Goal: Entertainment & Leisure: Consume media (video, audio)

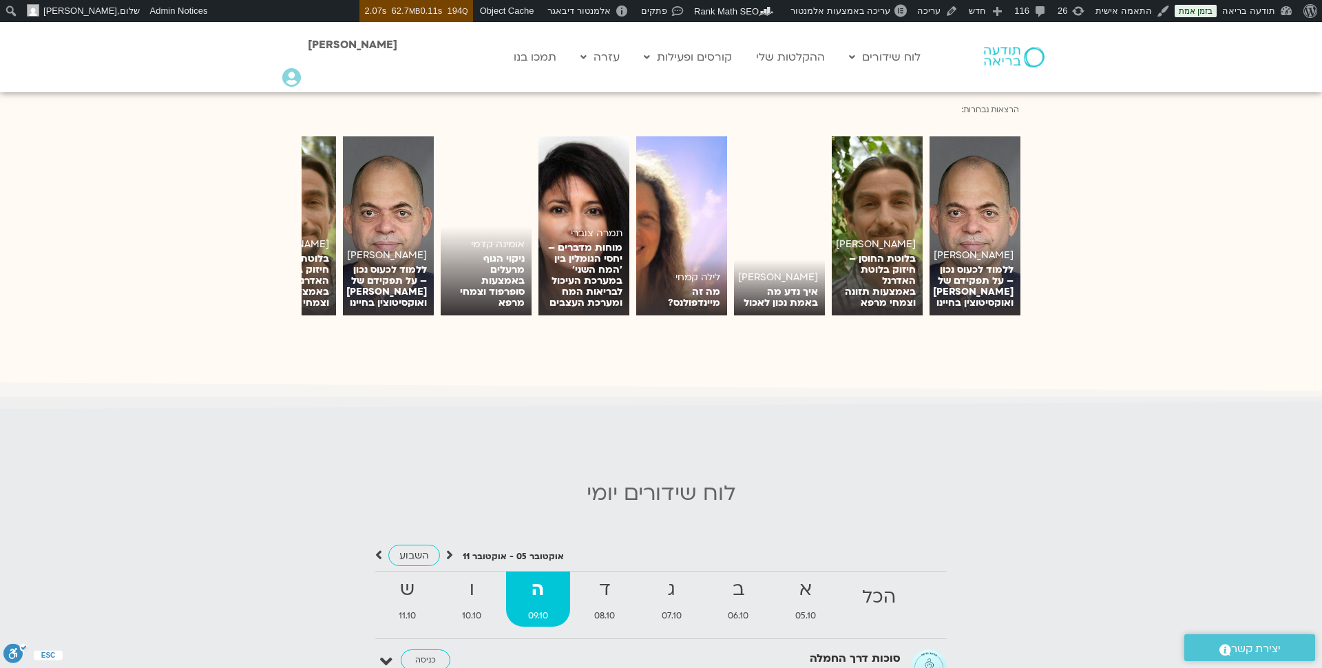
scroll to position [1063, 0]
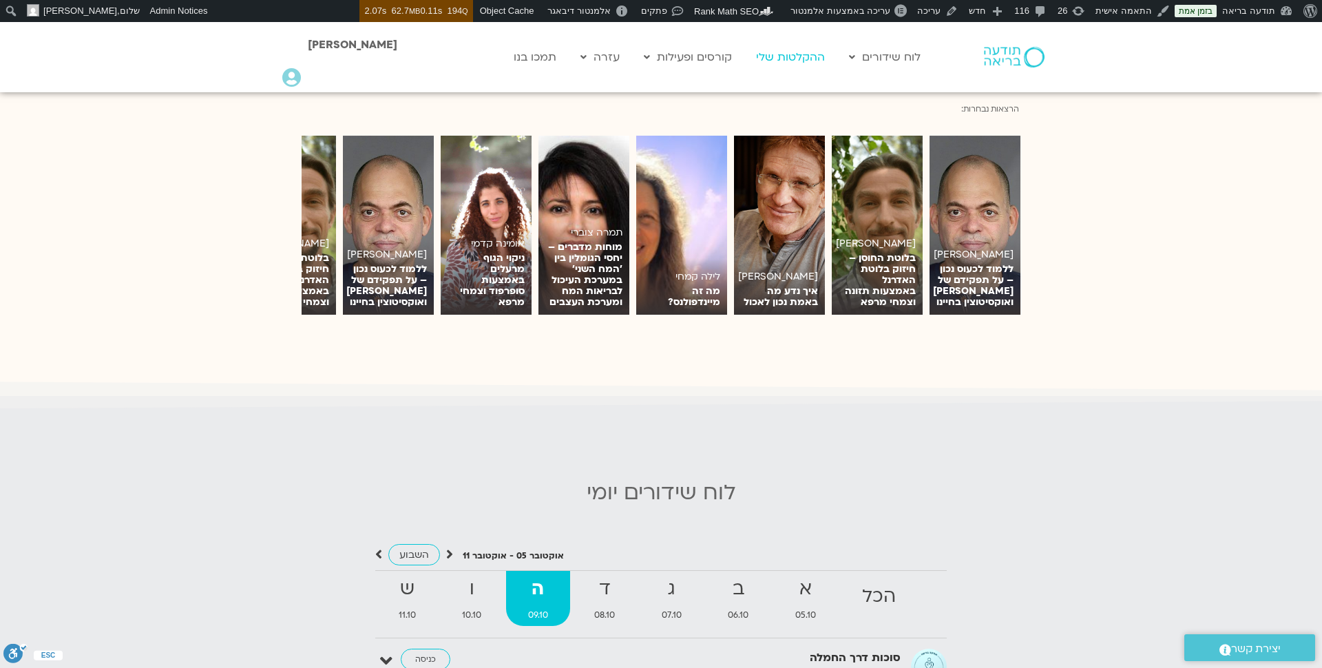
click at [796, 50] on link "ההקלטות שלי" at bounding box center [790, 57] width 83 height 26
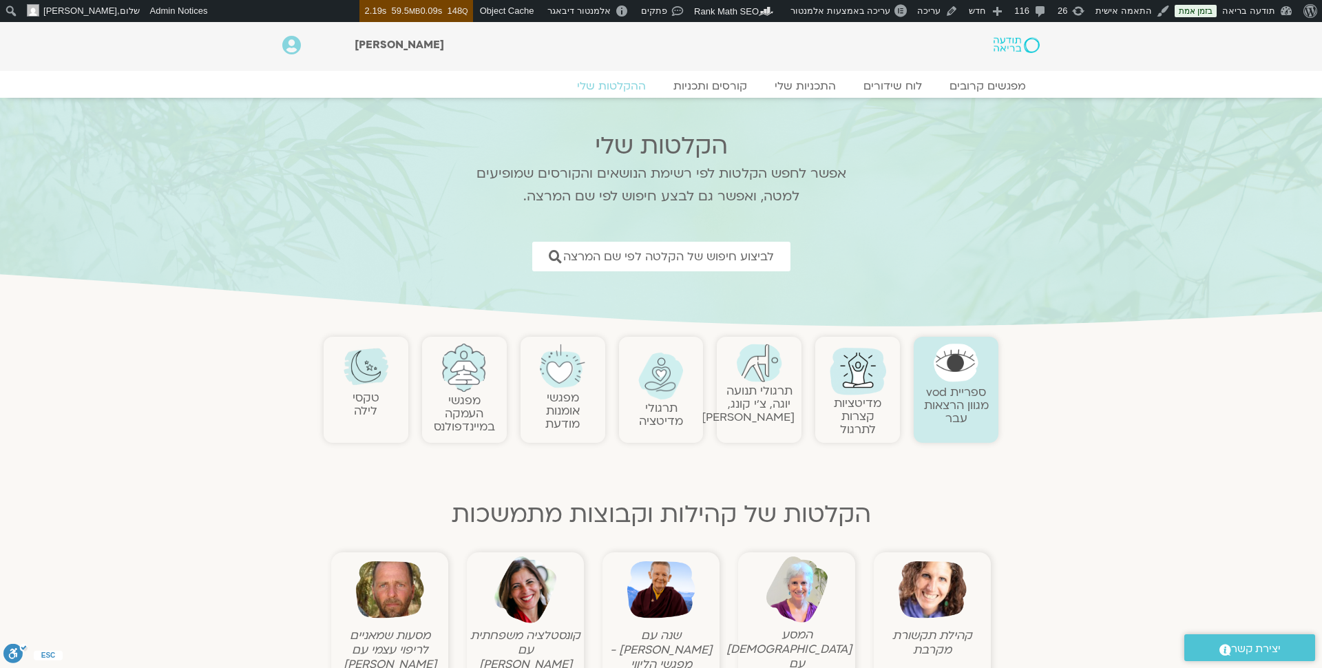
click at [477, 405] on link "מפגשי העמקה במיינדפולנס" at bounding box center [464, 413] width 61 height 42
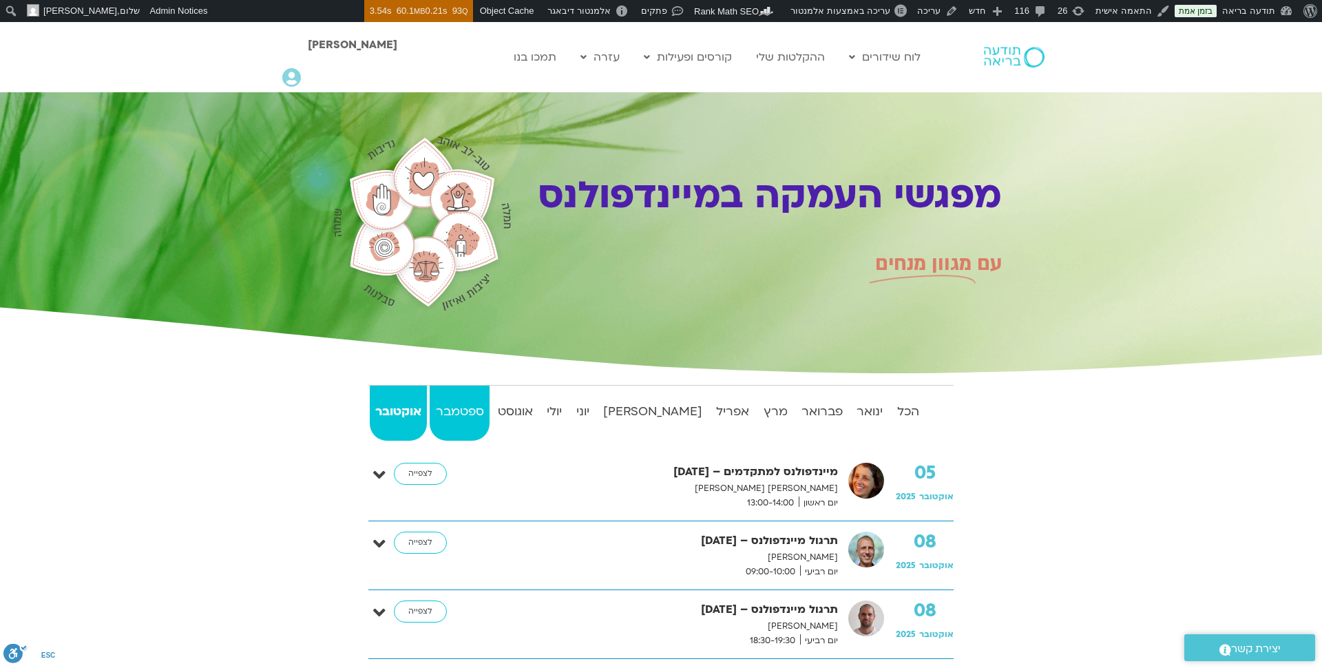
click at [464, 403] on strong "ספטמבר" at bounding box center [459, 411] width 59 height 21
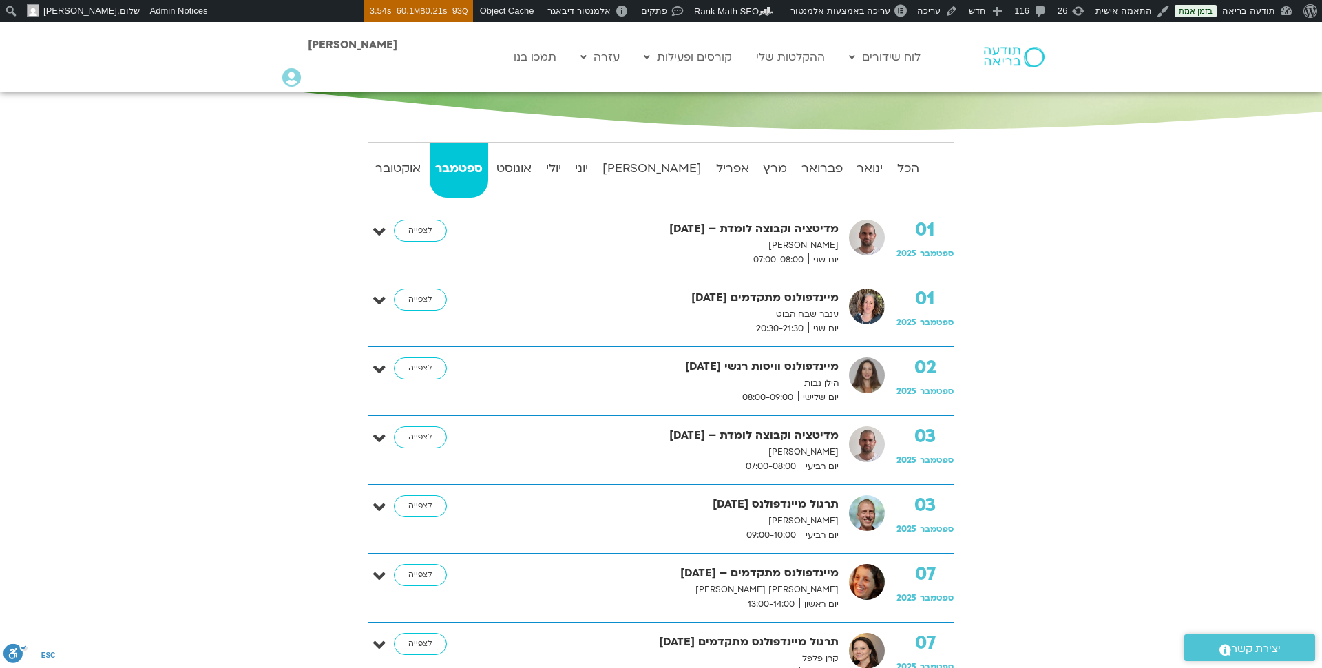
scroll to position [238, 0]
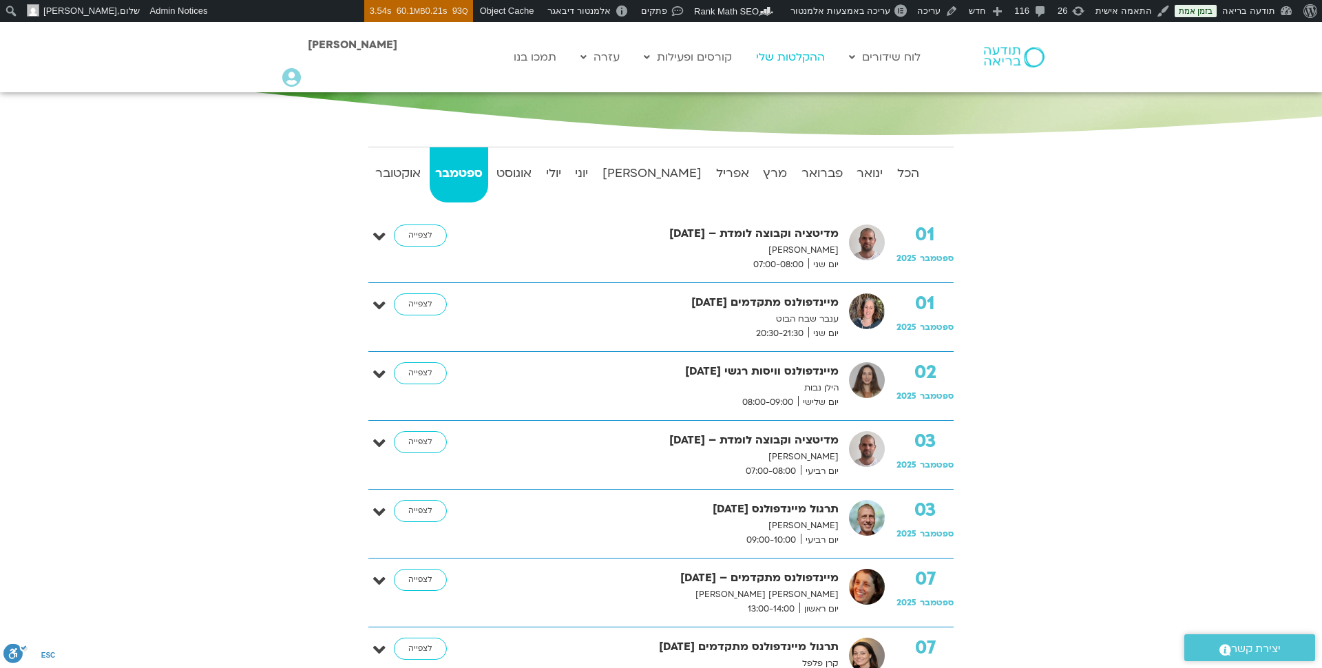
click at [794, 54] on link "ההקלטות שלי" at bounding box center [790, 57] width 83 height 26
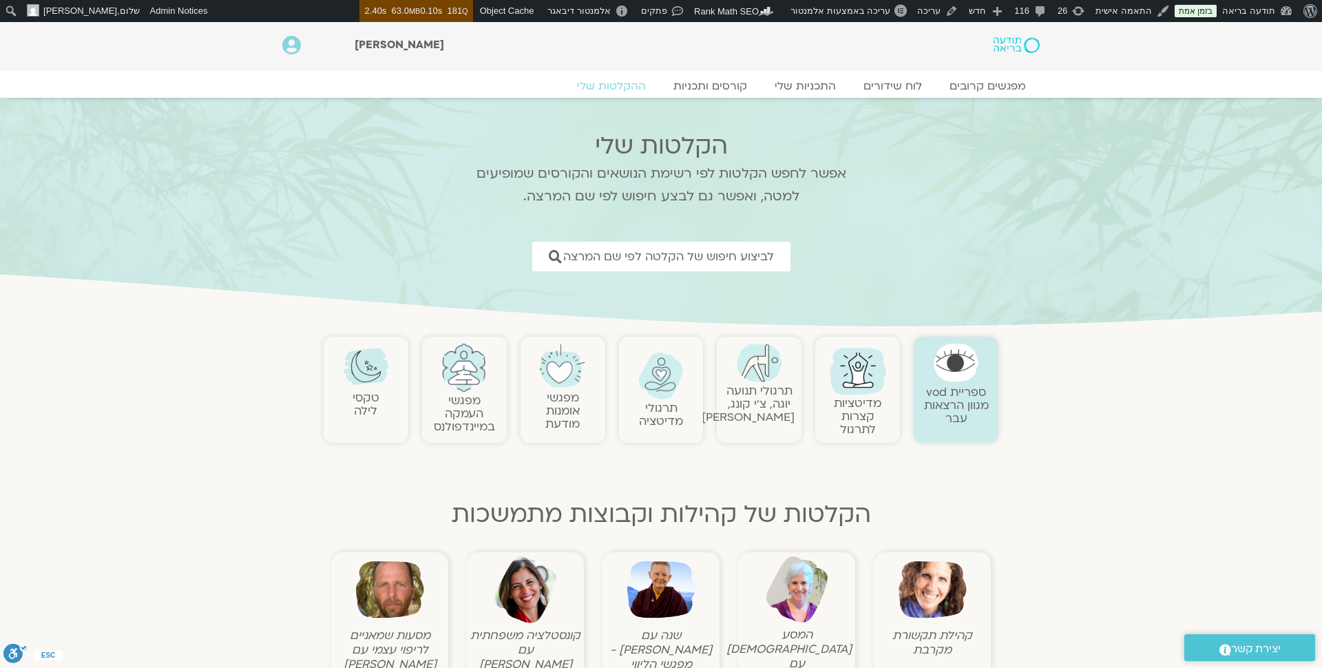
click at [658, 635] on figcaption "שנה עם פמה צ'ודרון - מפגשי הליווי" at bounding box center [661, 649] width 110 height 43
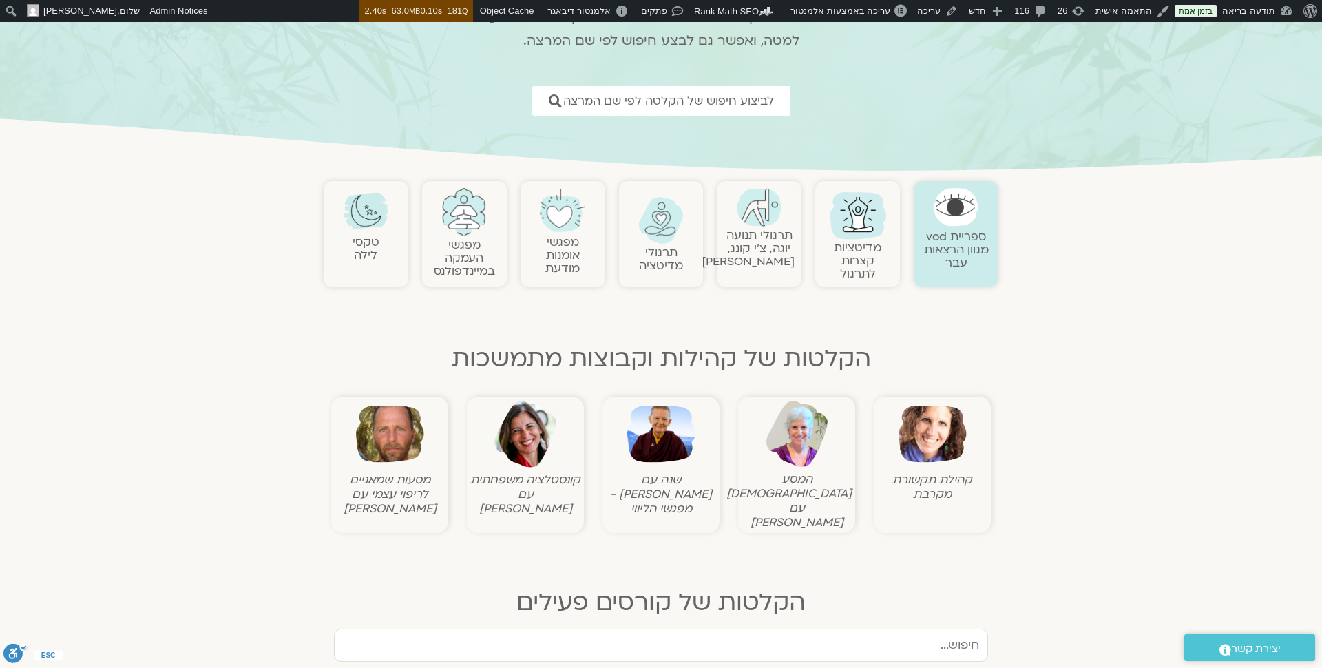
scroll to position [157, 0]
click at [661, 425] on img at bounding box center [661, 433] width 68 height 68
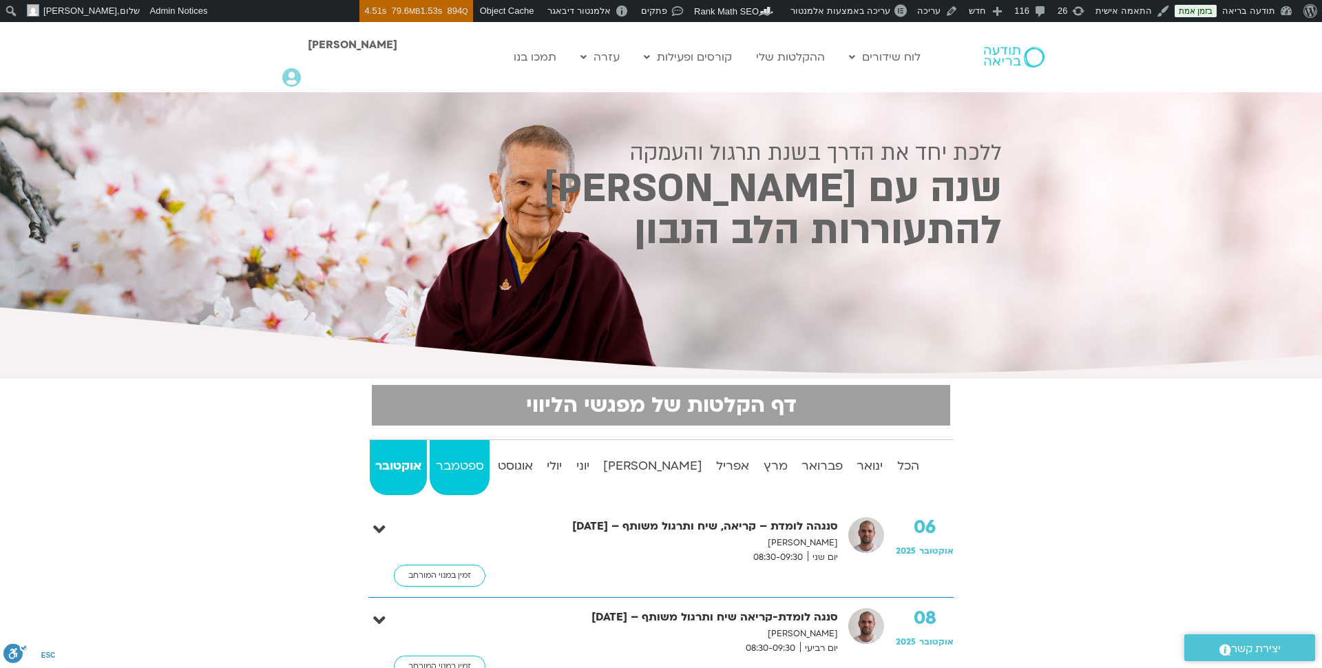
click at [472, 466] on strong "ספטמבר" at bounding box center [459, 466] width 59 height 21
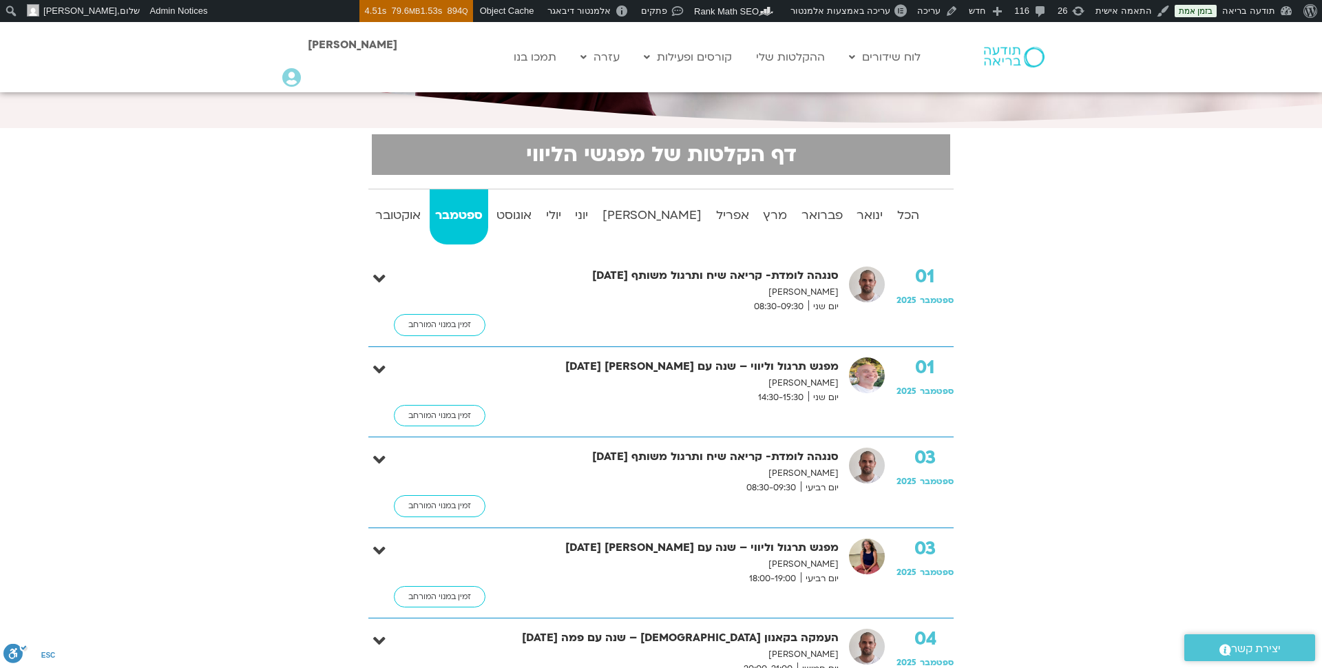
scroll to position [250, 0]
click at [797, 56] on link "ההקלטות שלי" at bounding box center [790, 57] width 83 height 26
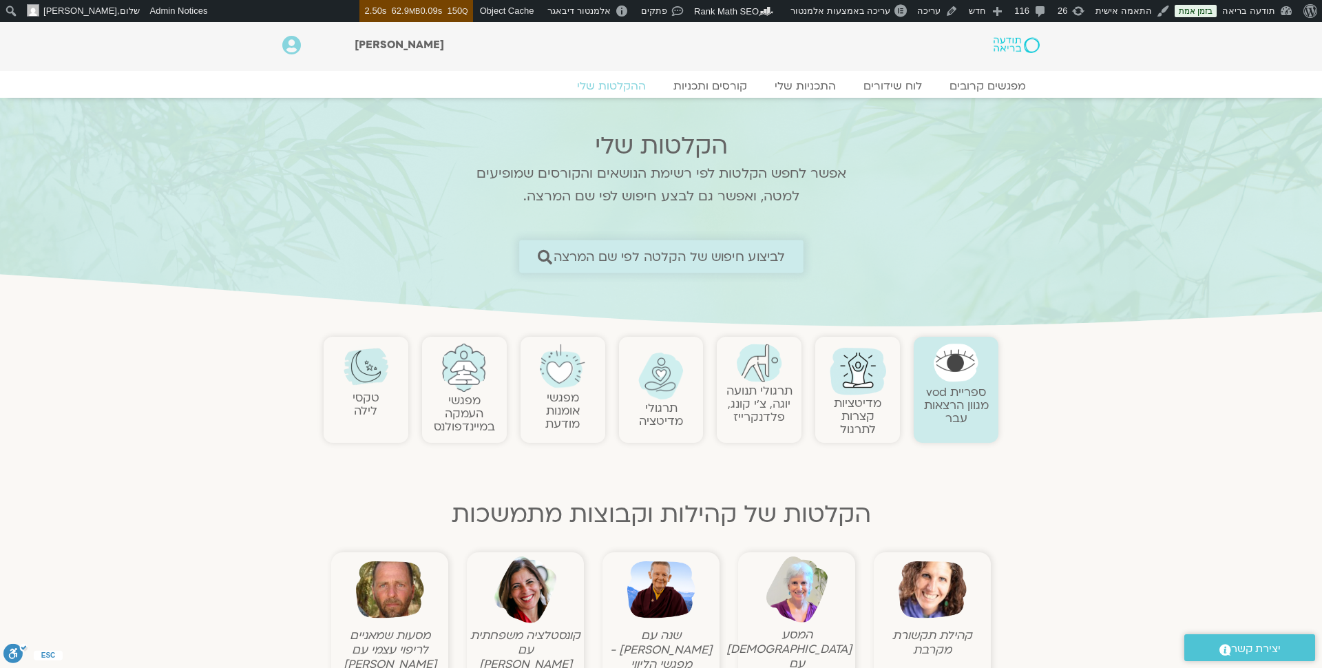
click at [752, 260] on span "לביצוע חיפוש של הקלטה לפי שם המרצה" at bounding box center [669, 256] width 232 height 14
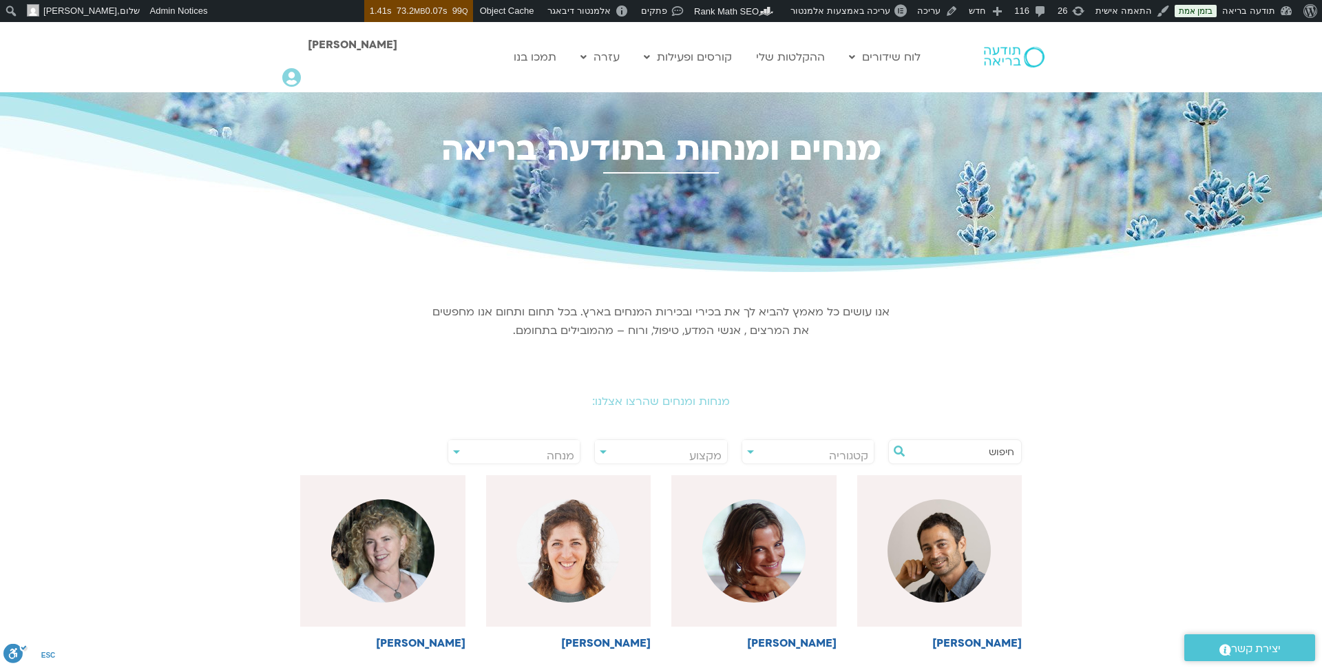
click at [977, 455] on input "text" at bounding box center [961, 451] width 105 height 23
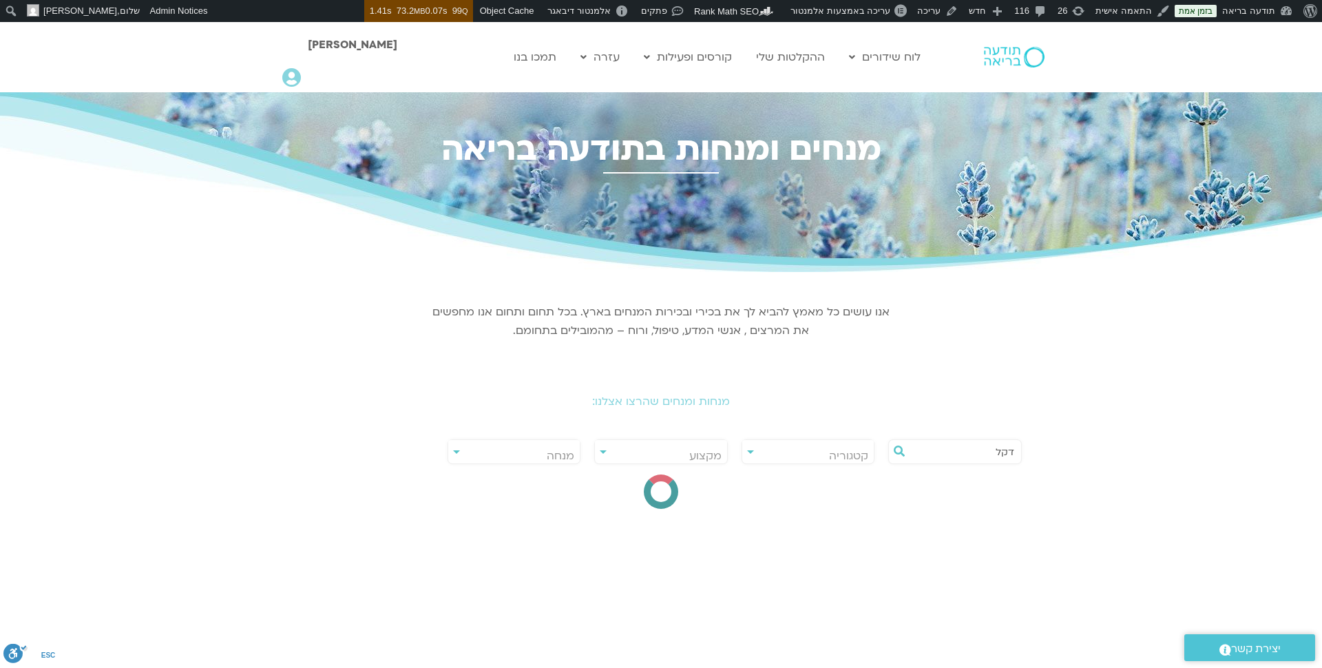
type input "דקל"
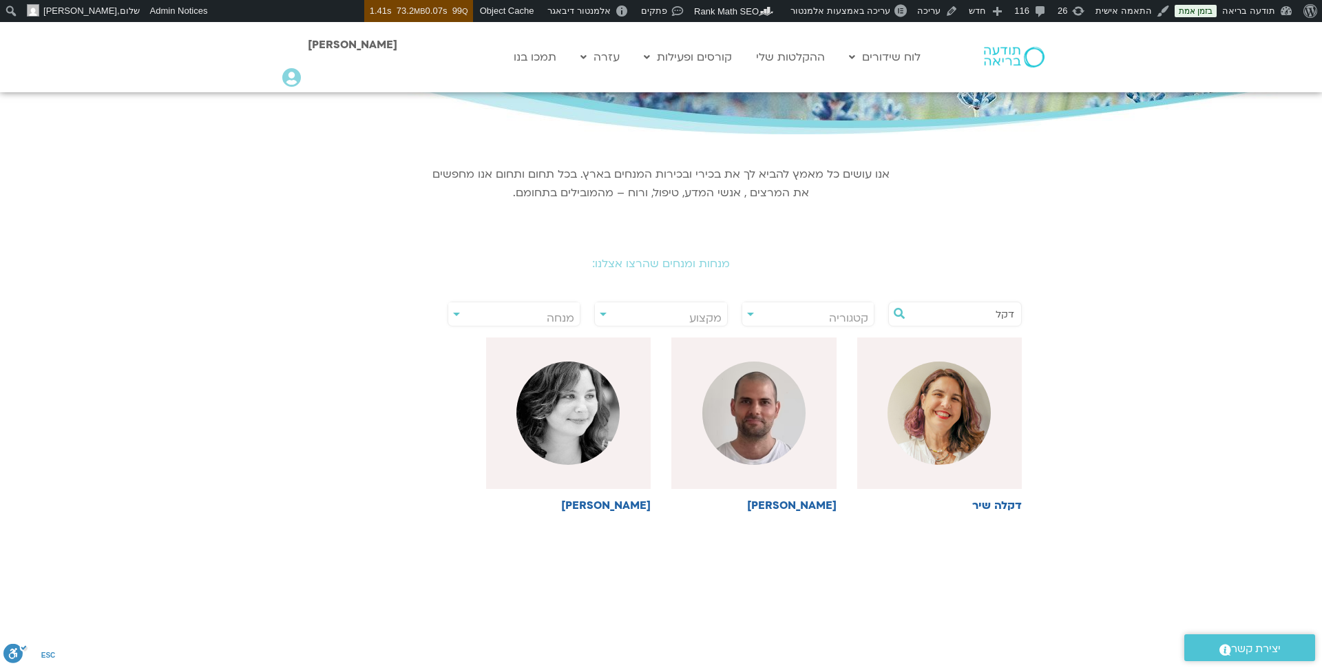
scroll to position [145, 0]
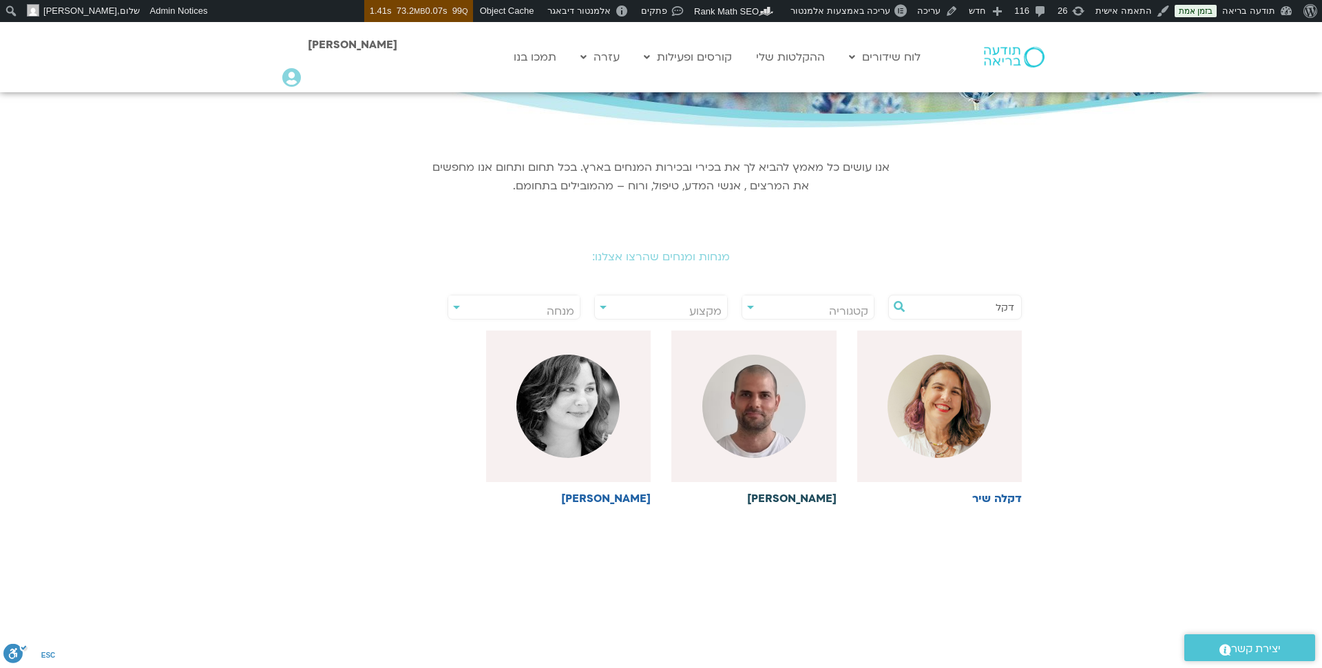
click at [778, 436] on img at bounding box center [753, 405] width 103 height 103
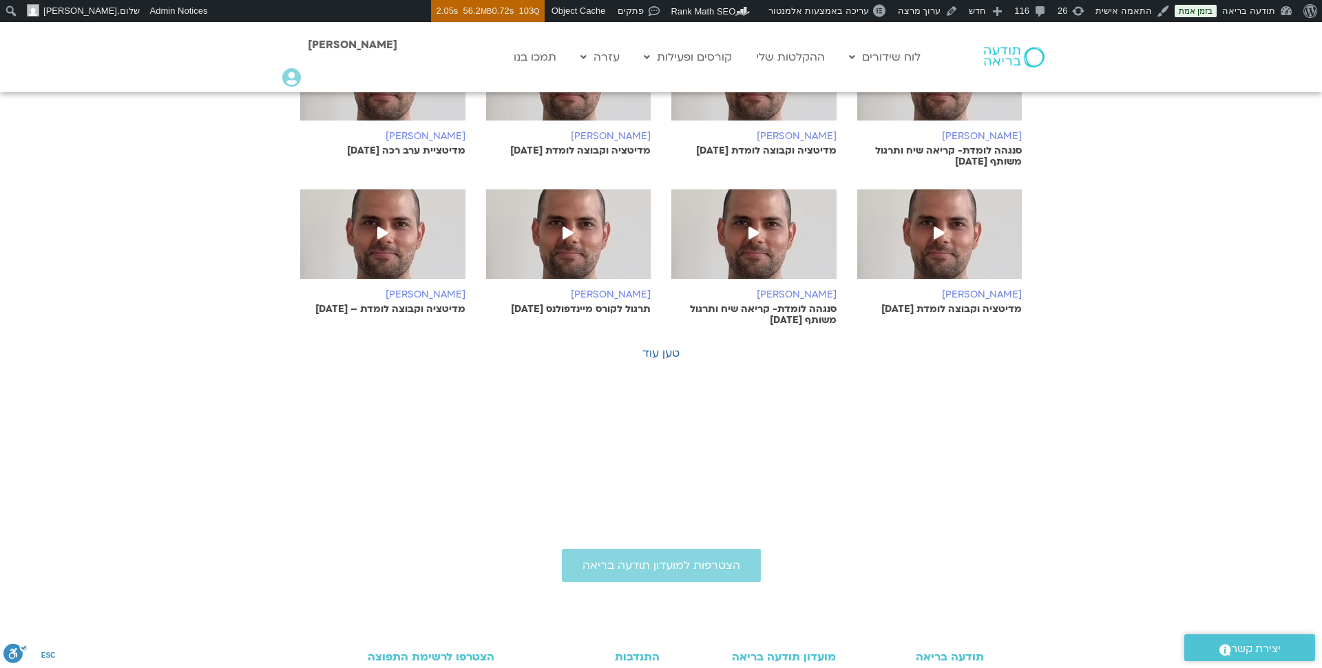
scroll to position [996, 0]
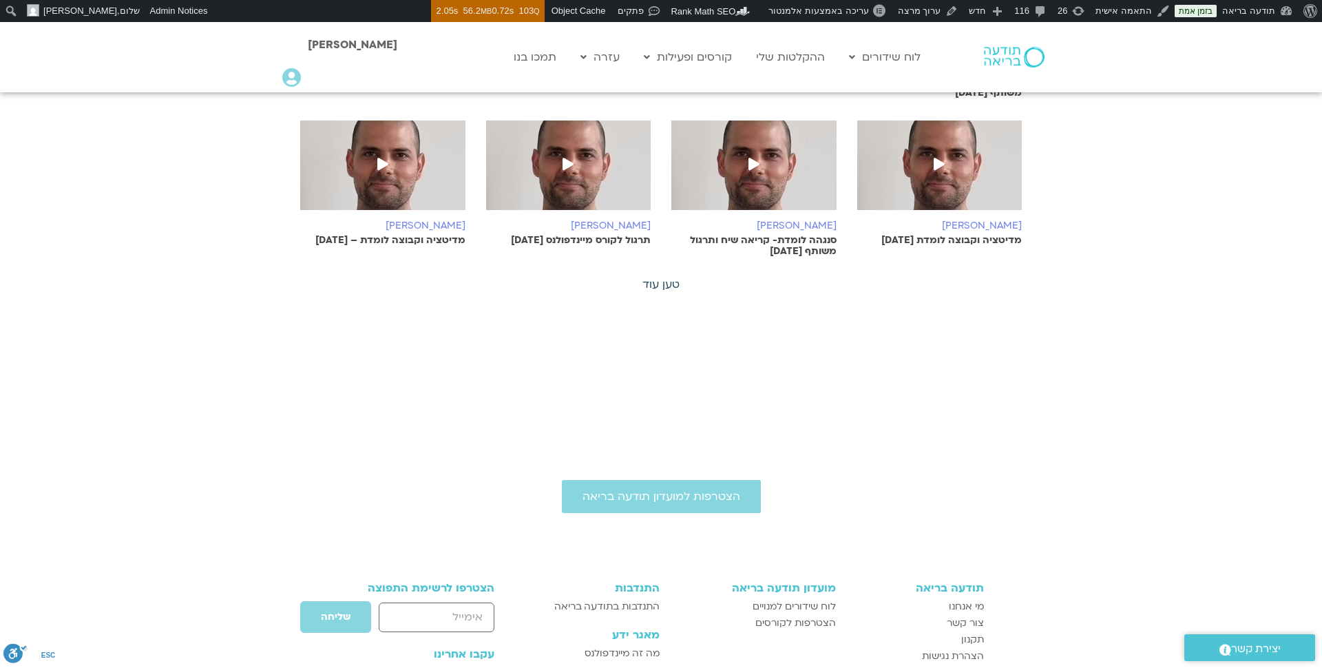
click at [672, 277] on link "טען עוד" at bounding box center [660, 284] width 37 height 15
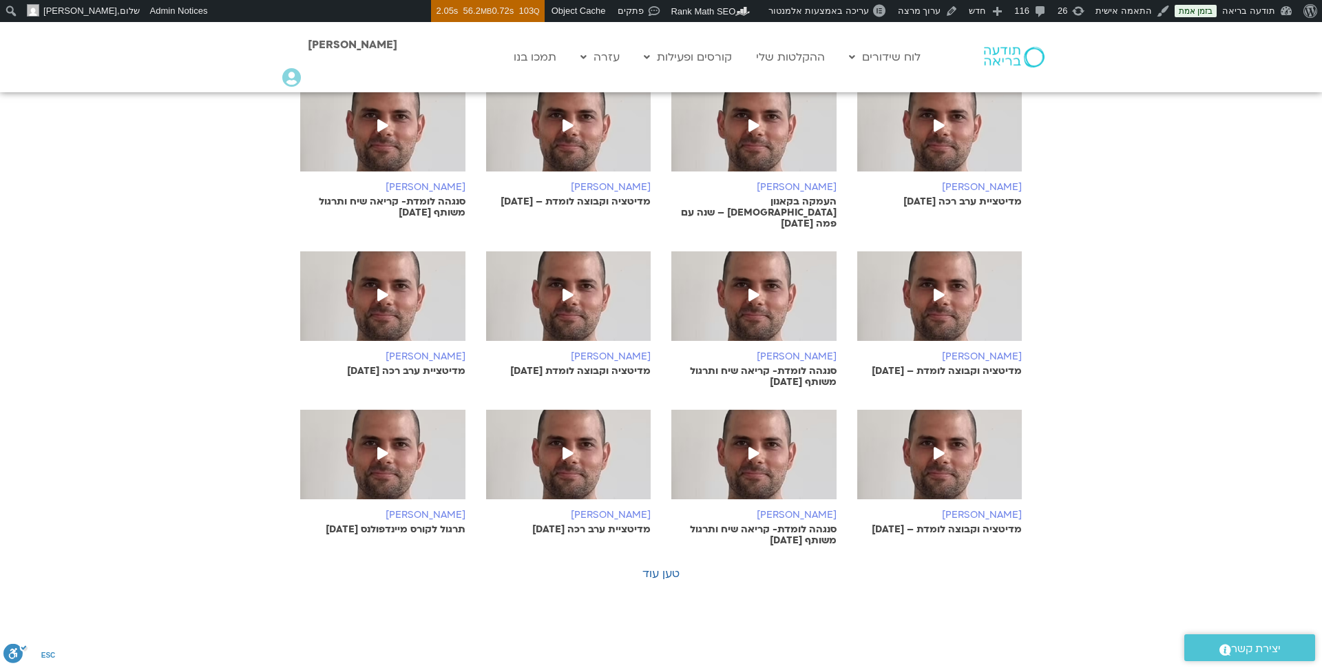
scroll to position [1344, 0]
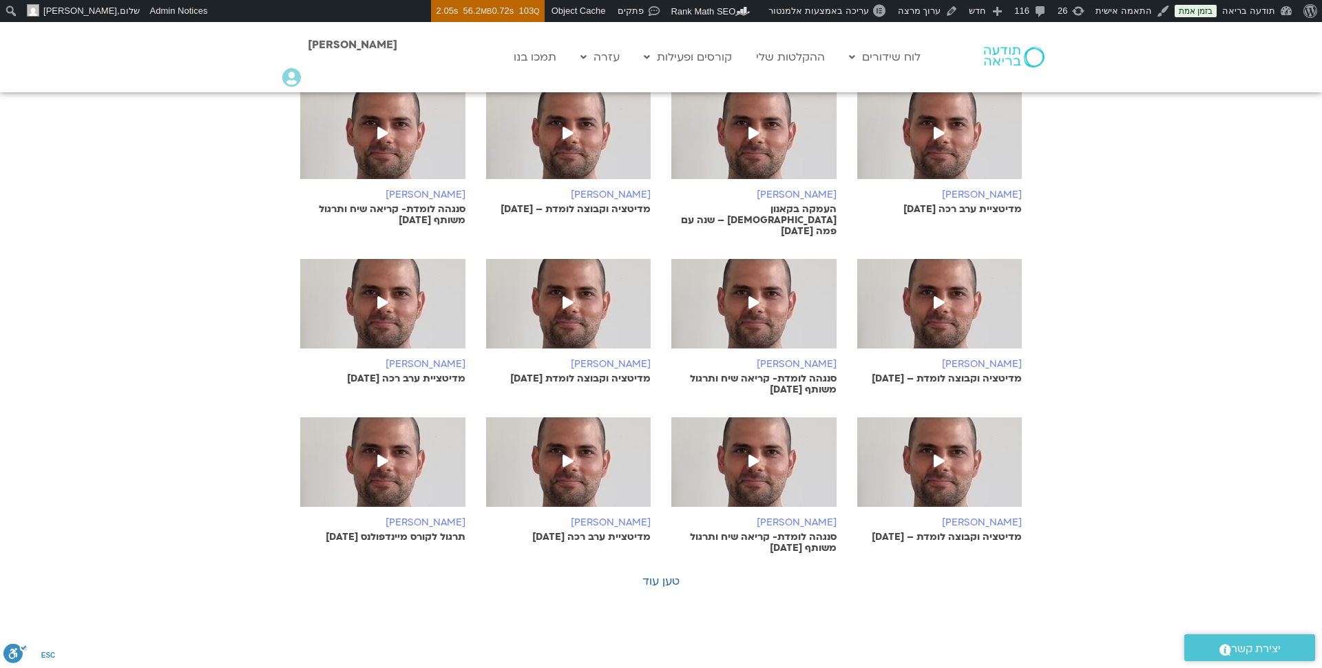
click at [1013, 38] on div at bounding box center [993, 57] width 119 height 70
click at [1008, 61] on img at bounding box center [1014, 57] width 61 height 21
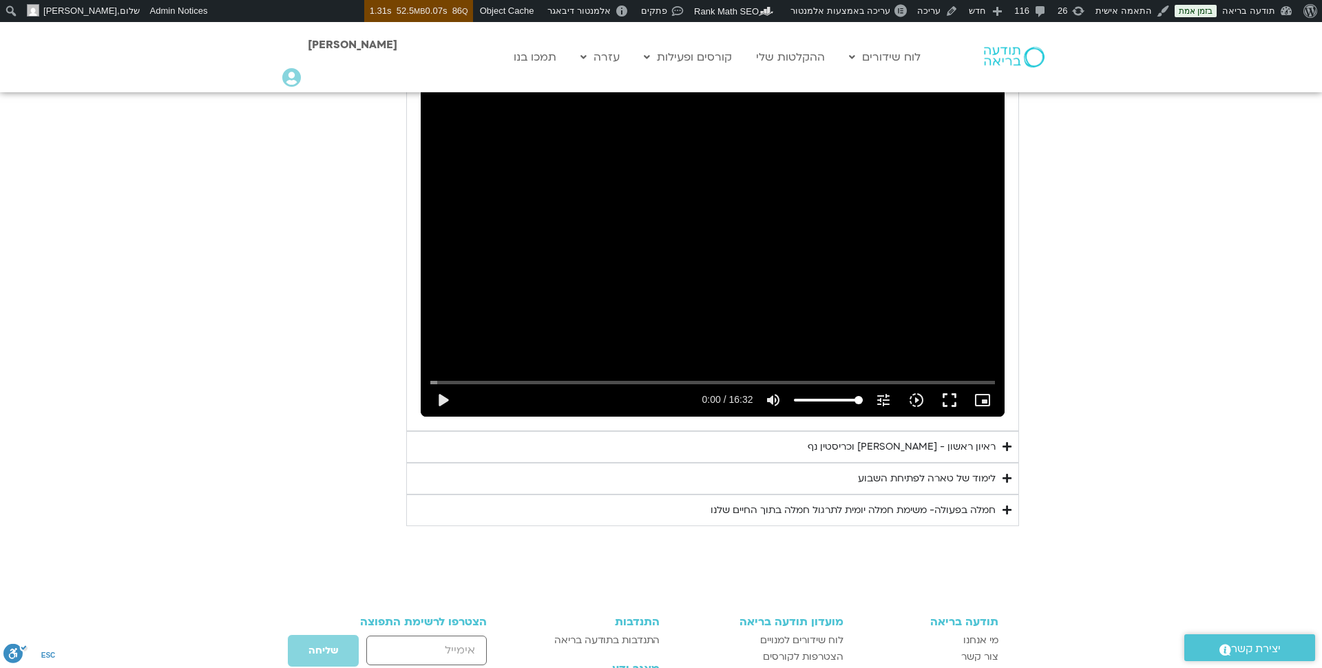
click at [945, 438] on div "ראיון ראשון - [PERSON_NAME] וכריסטין נף" at bounding box center [901, 446] width 188 height 17
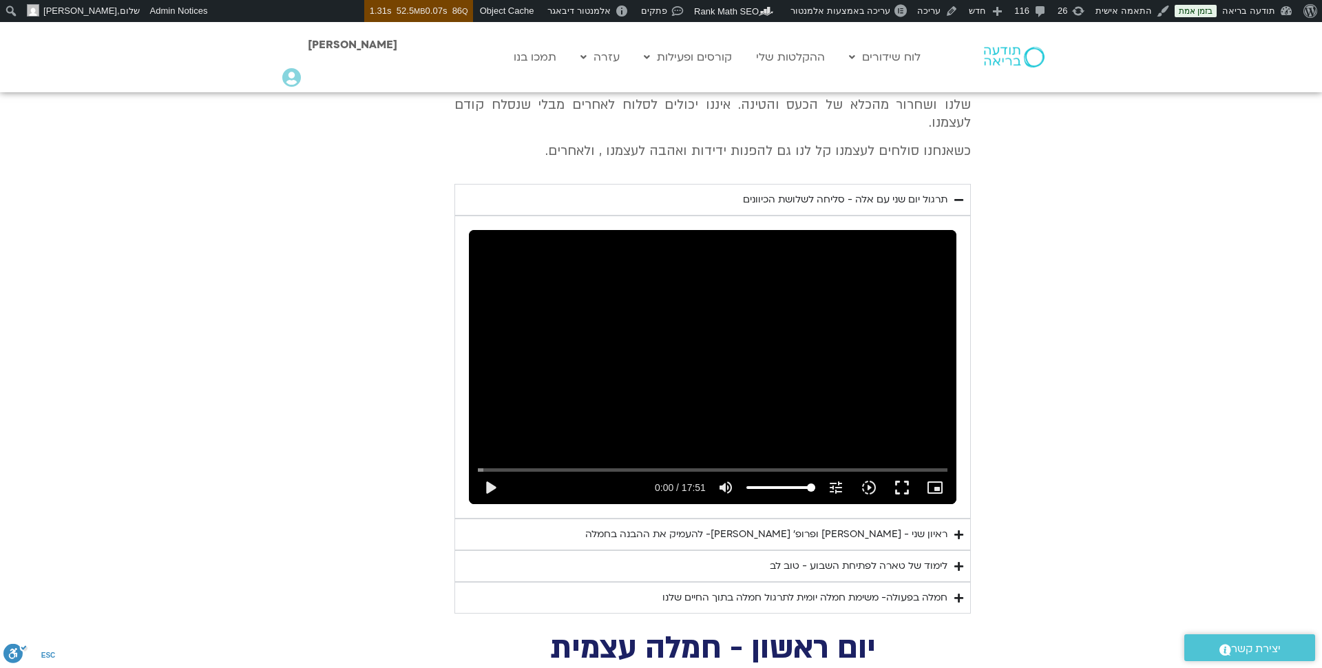
scroll to position [698, 0]
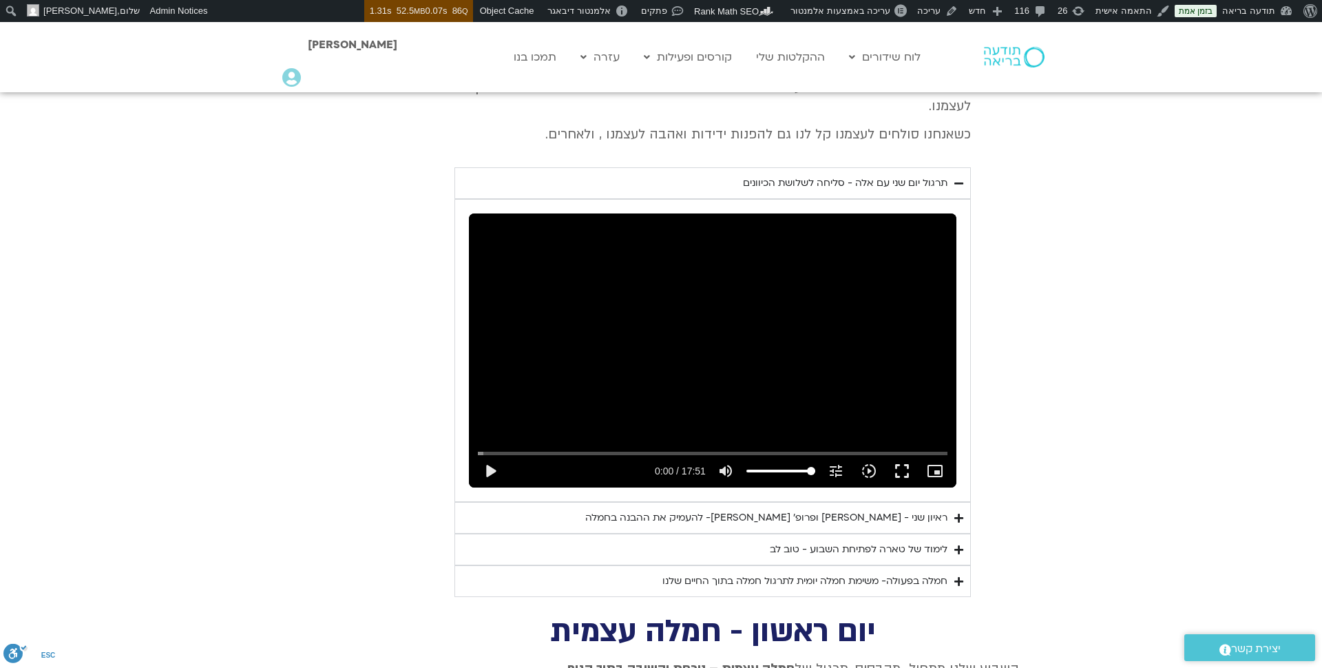
click at [896, 509] on div "ראיון שני - טארה בראך ופרופ׳ דן סיגל- להעמיק את ההבנה בחמלה" at bounding box center [766, 517] width 362 height 17
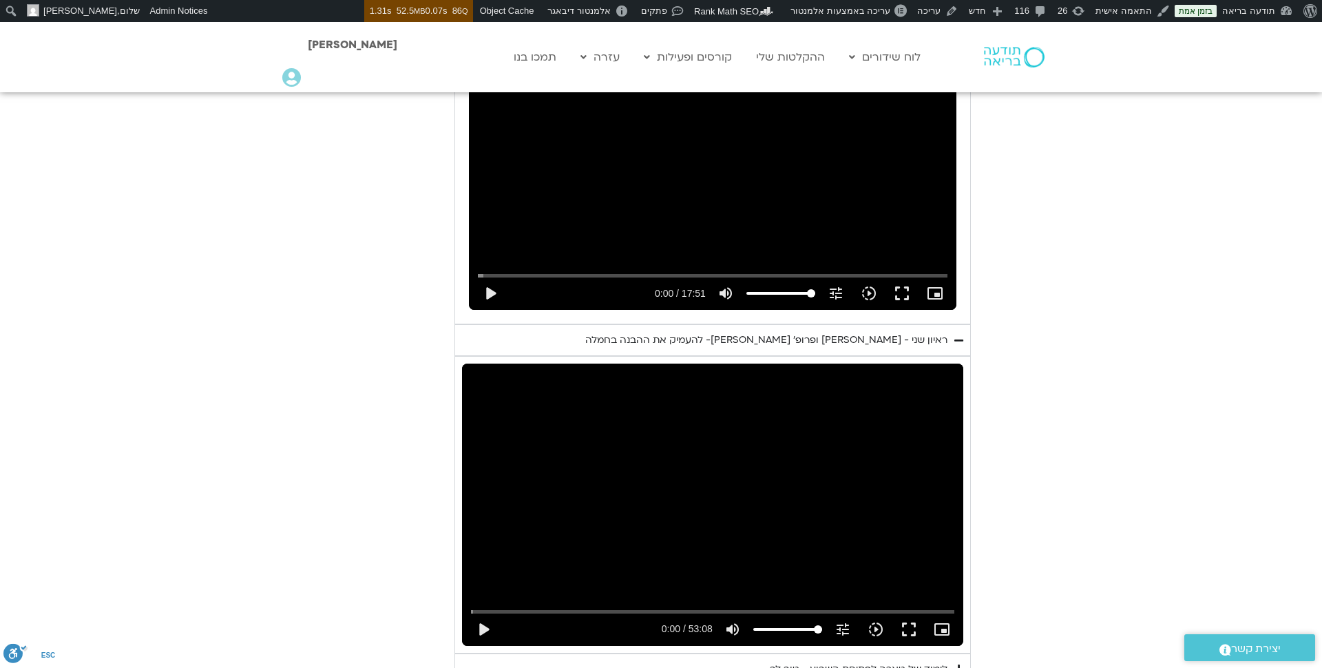
scroll to position [896, 0]
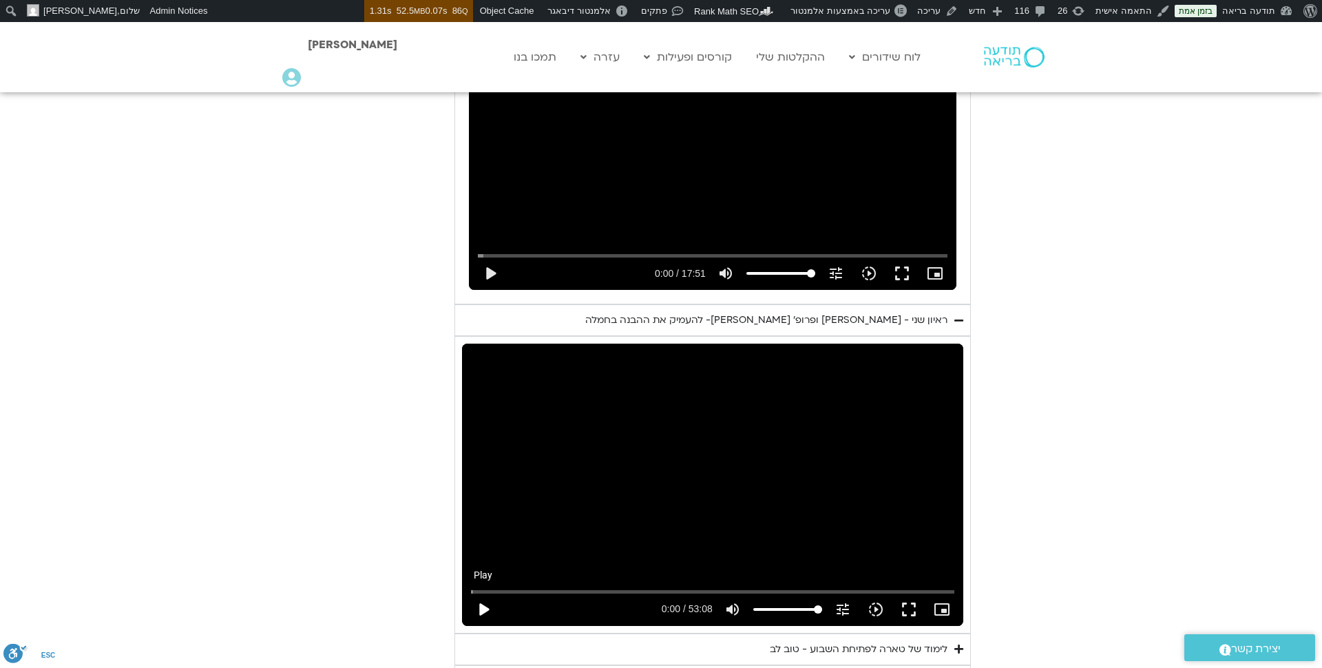
click at [487, 593] on button "play_arrow" at bounding box center [483, 609] width 33 height 33
click at [547, 587] on input "Seek" at bounding box center [712, 591] width 483 height 8
click at [533, 587] on input "Seek" at bounding box center [712, 591] width 483 height 8
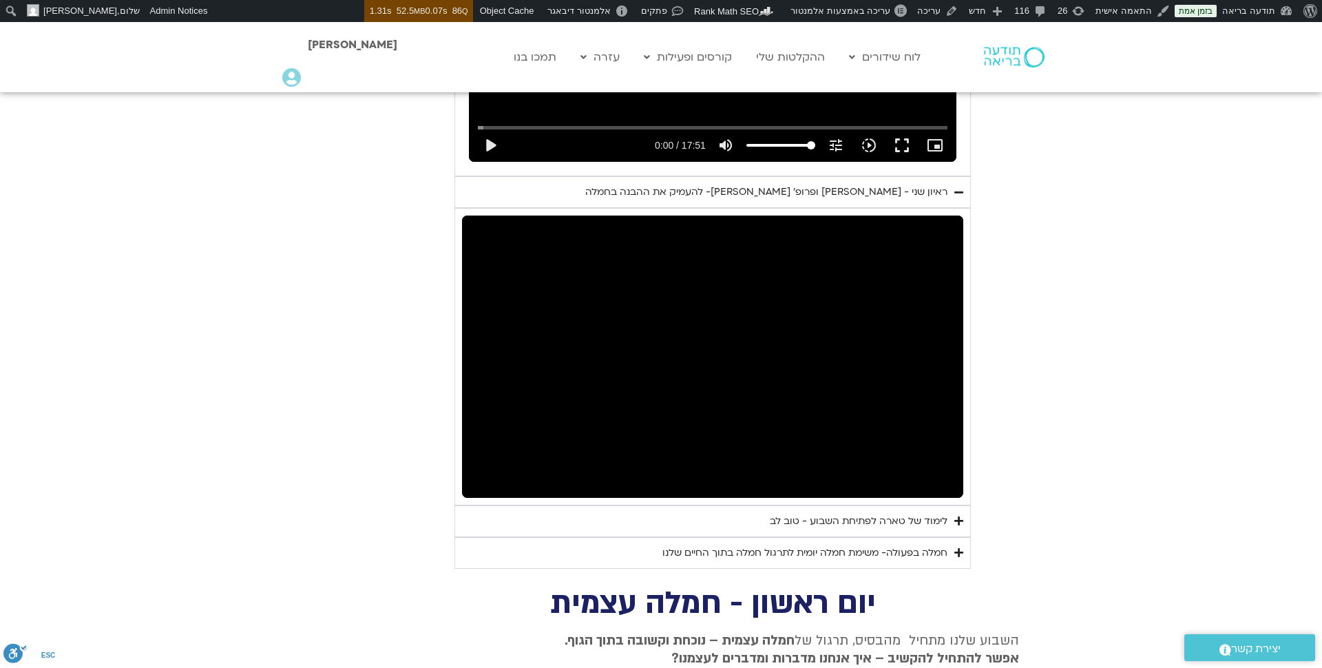
scroll to position [1017, 0]
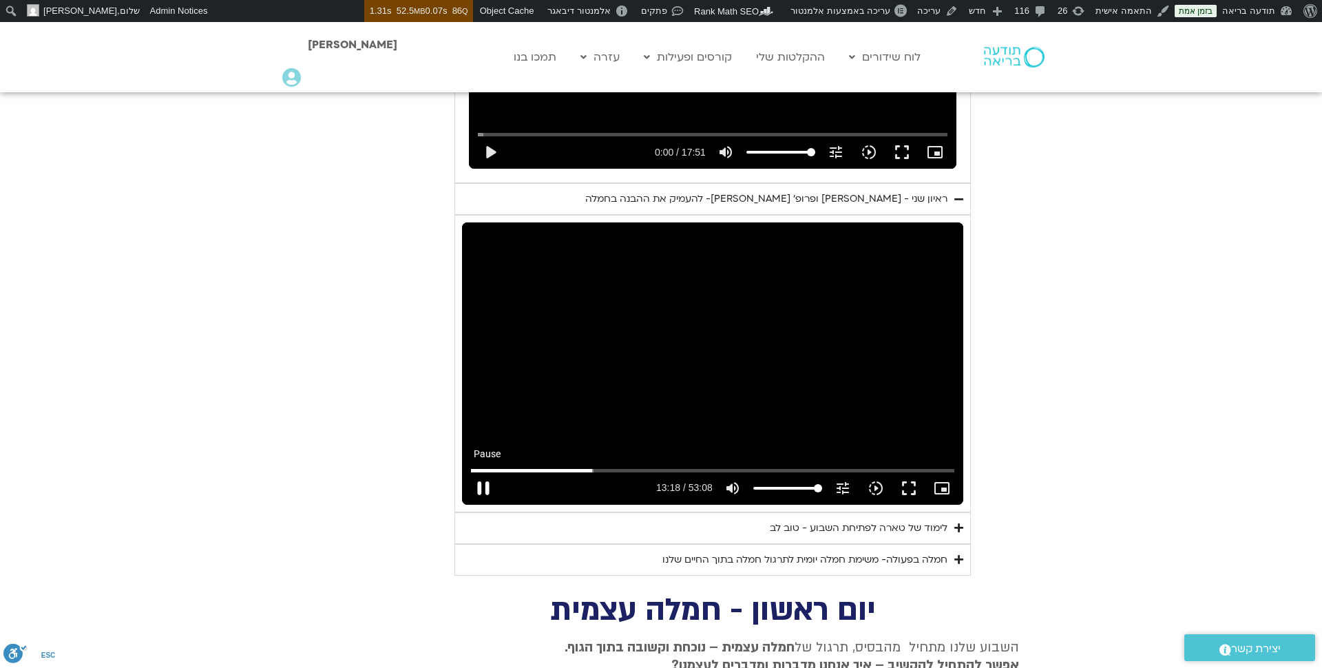
click at [486, 472] on button "pause" at bounding box center [483, 488] width 33 height 33
type input "798.314594"
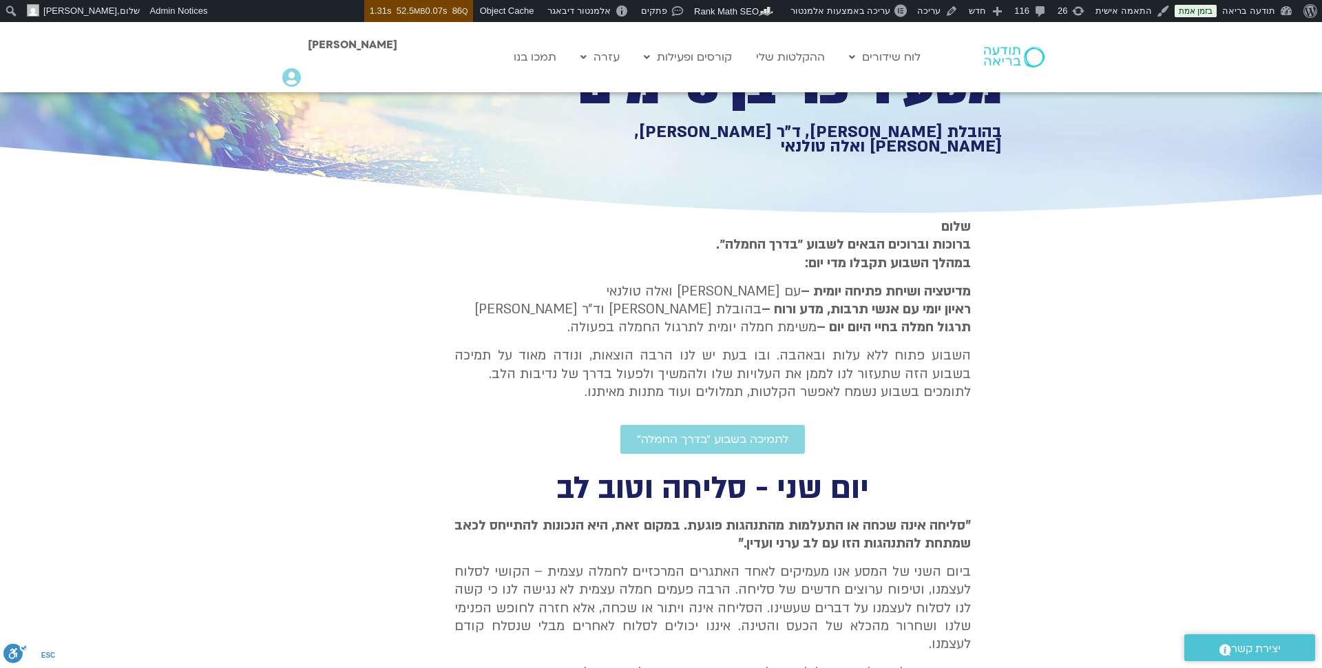
scroll to position [43, 0]
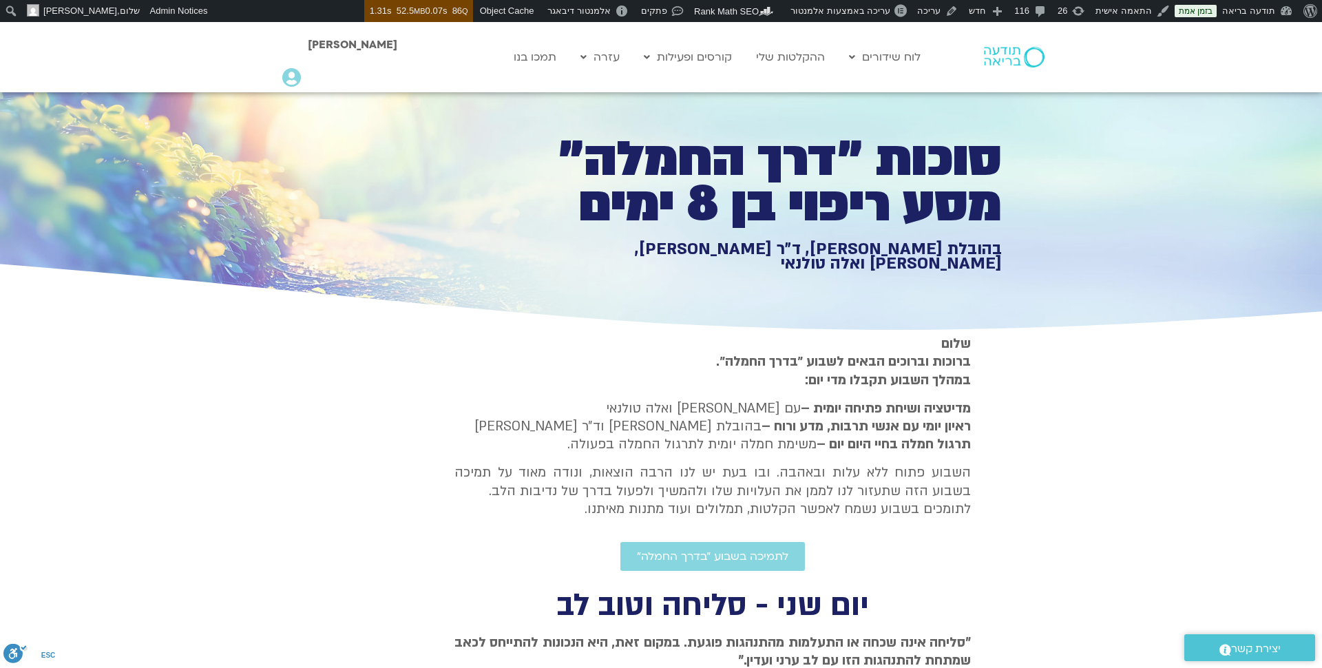
click at [1018, 59] on img at bounding box center [1014, 57] width 61 height 21
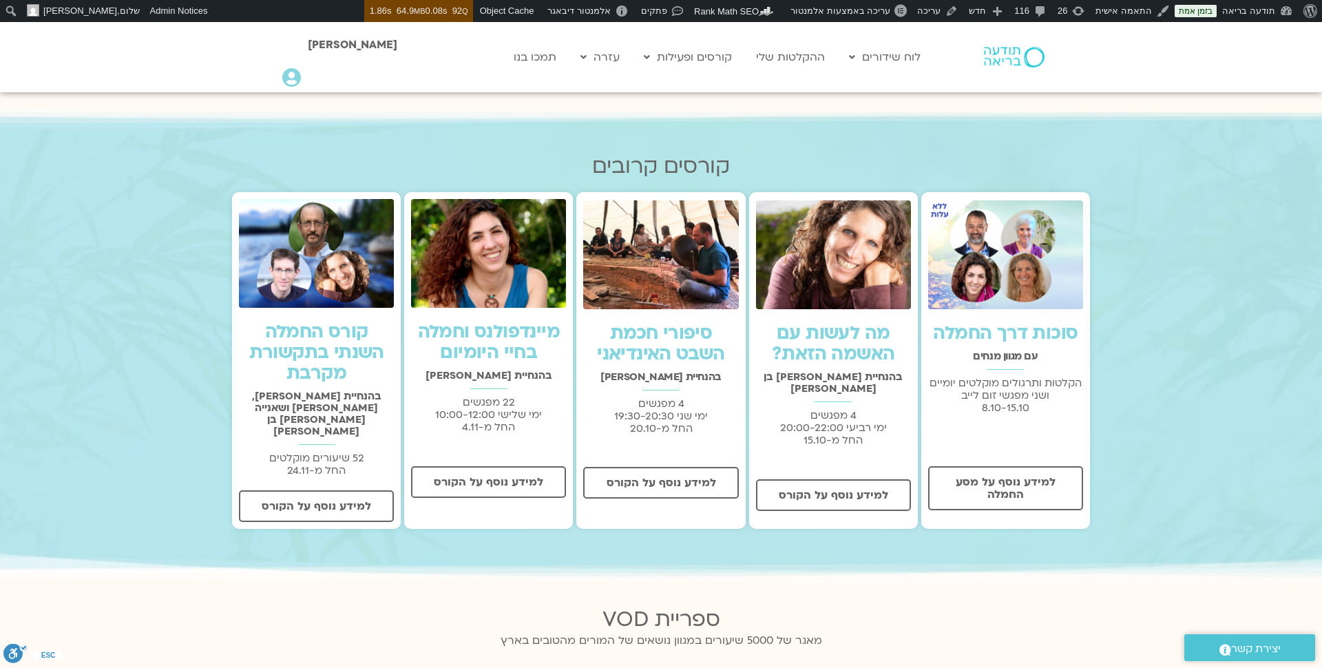
scroll to position [395, 0]
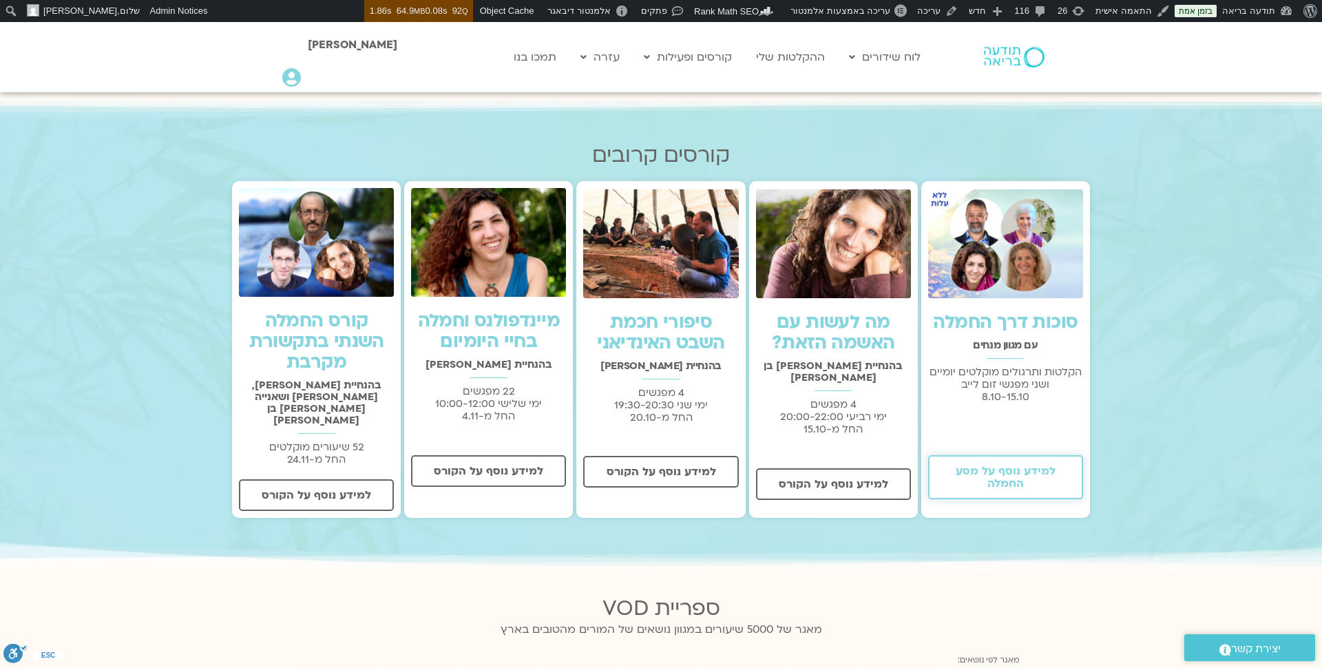
click at [1011, 487] on span "למידע נוסף על מסע החמלה" at bounding box center [1005, 477] width 119 height 25
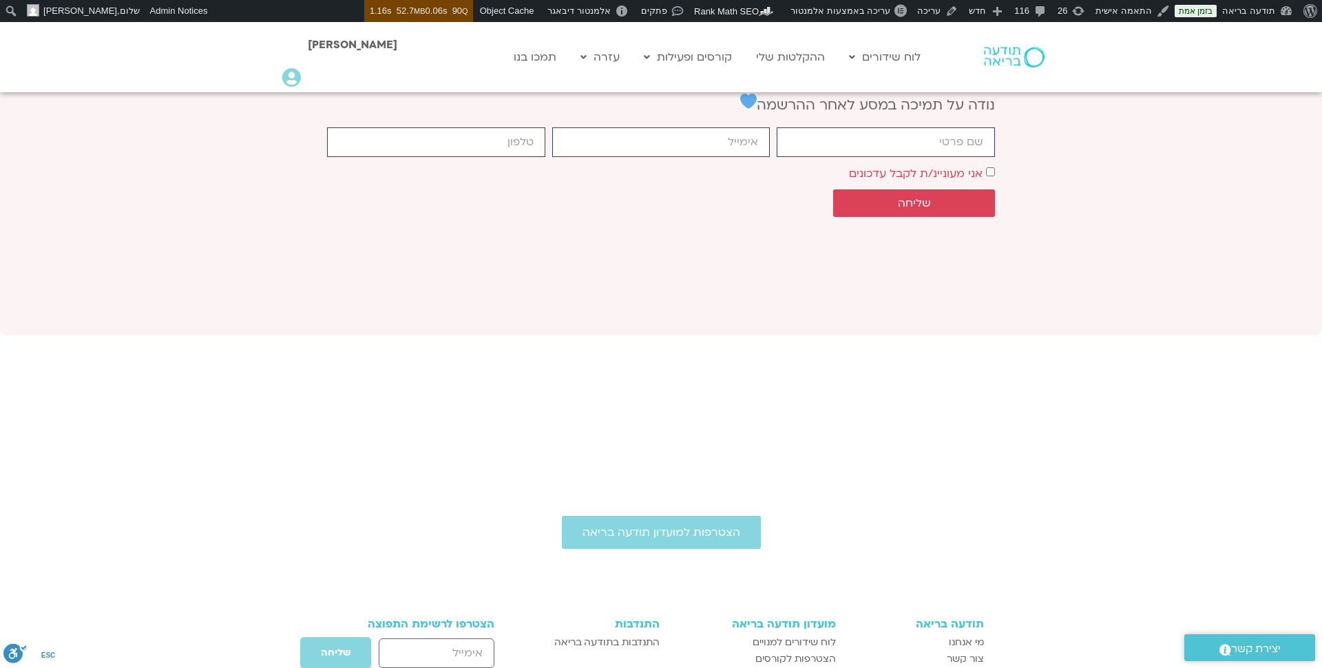
scroll to position [5611, 0]
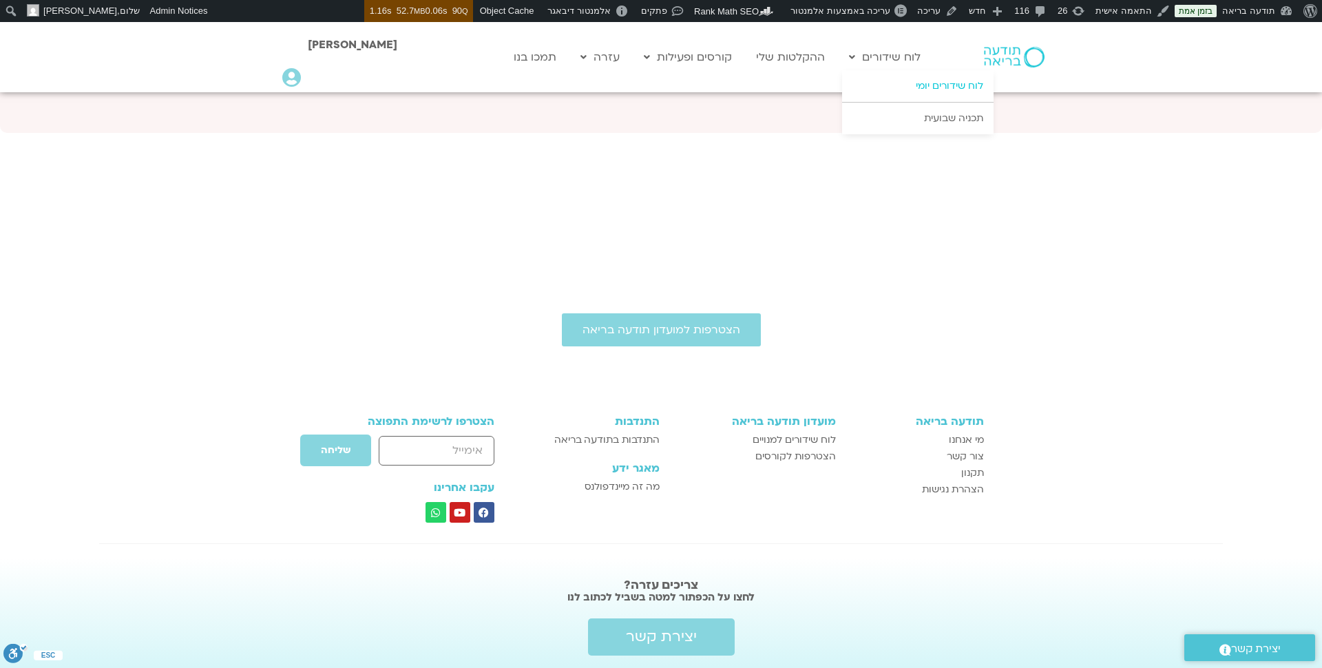
click at [927, 86] on link "לוח שידורים יומי" at bounding box center [917, 86] width 151 height 32
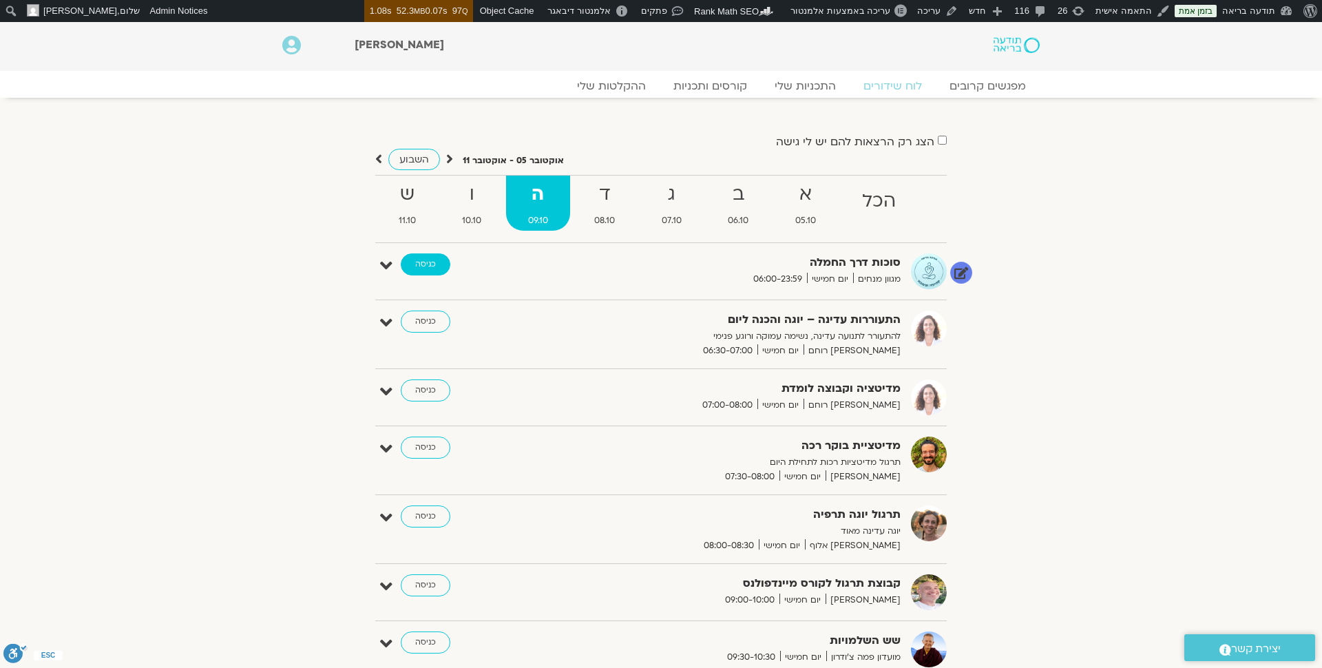
click at [422, 257] on link "כניסה" at bounding box center [426, 264] width 50 height 22
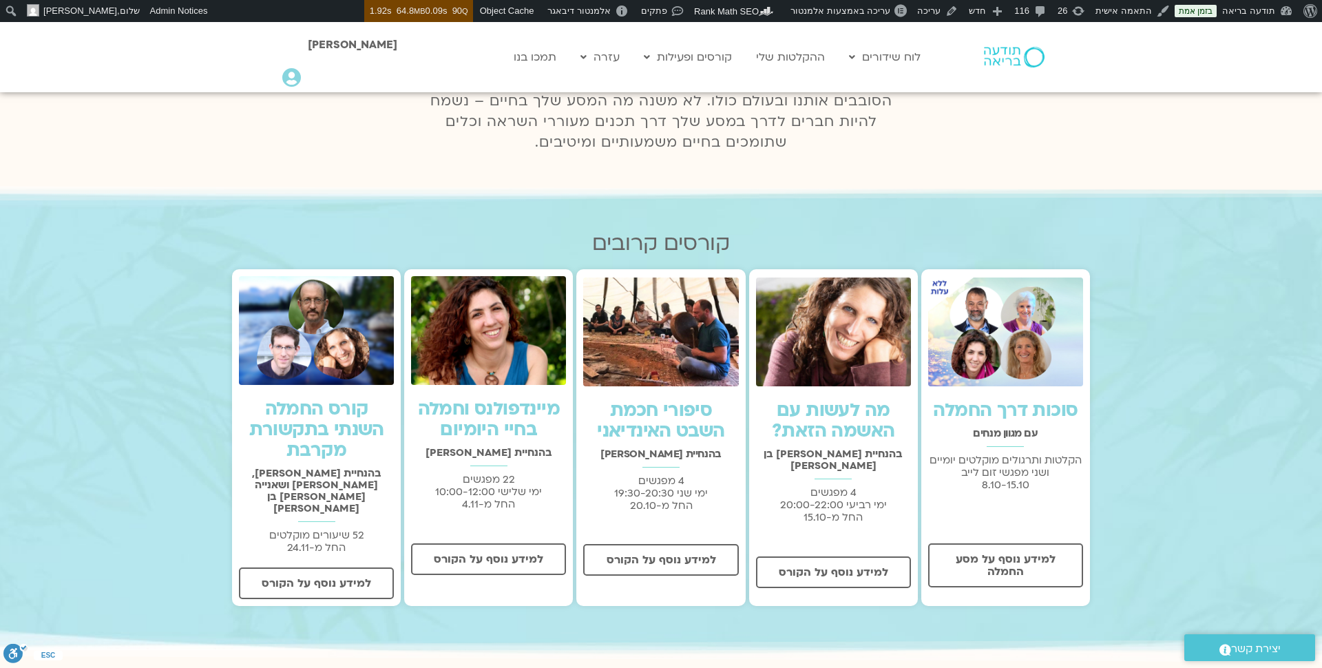
scroll to position [308, 0]
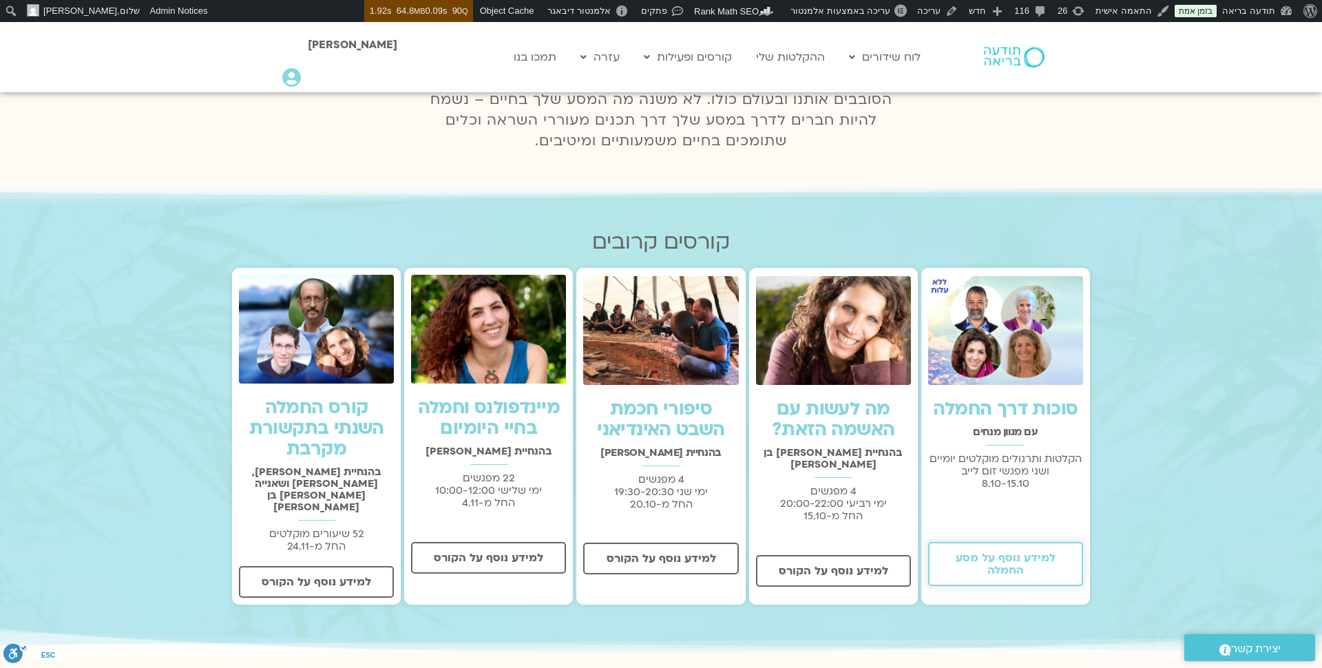
click at [997, 560] on span "למידע נוסף על מסע החמלה" at bounding box center [1005, 563] width 119 height 25
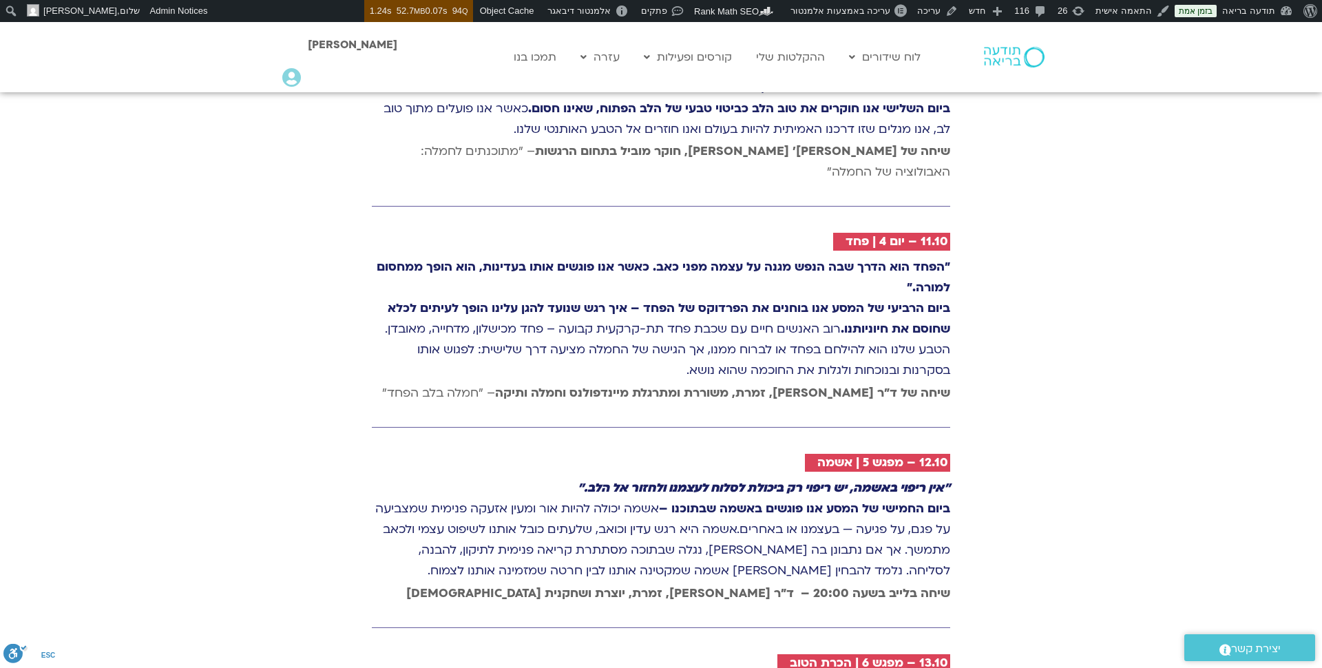
scroll to position [2651, 0]
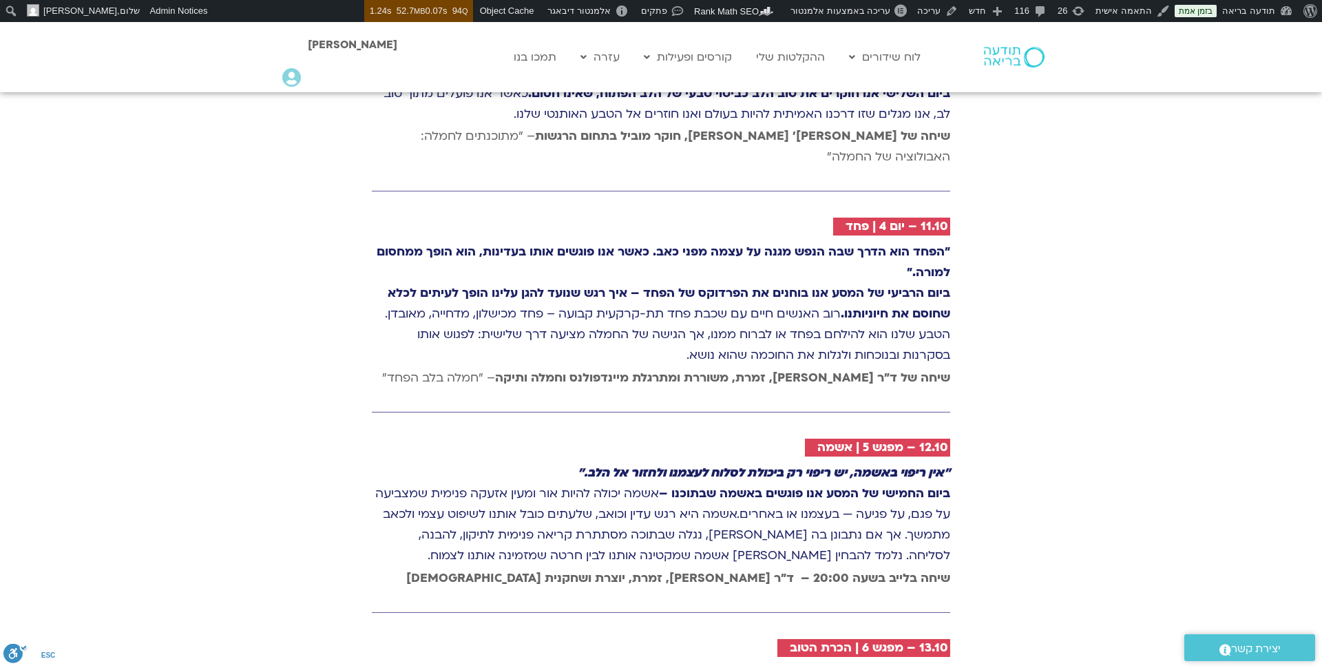
click at [950, 494] on div "10.10 – יום 3 | טוּב [PERSON_NAME] "כאשר אנו מציעים טוב [PERSON_NAME] לאחרים, א…" at bounding box center [661, 662] width 592 height 1265
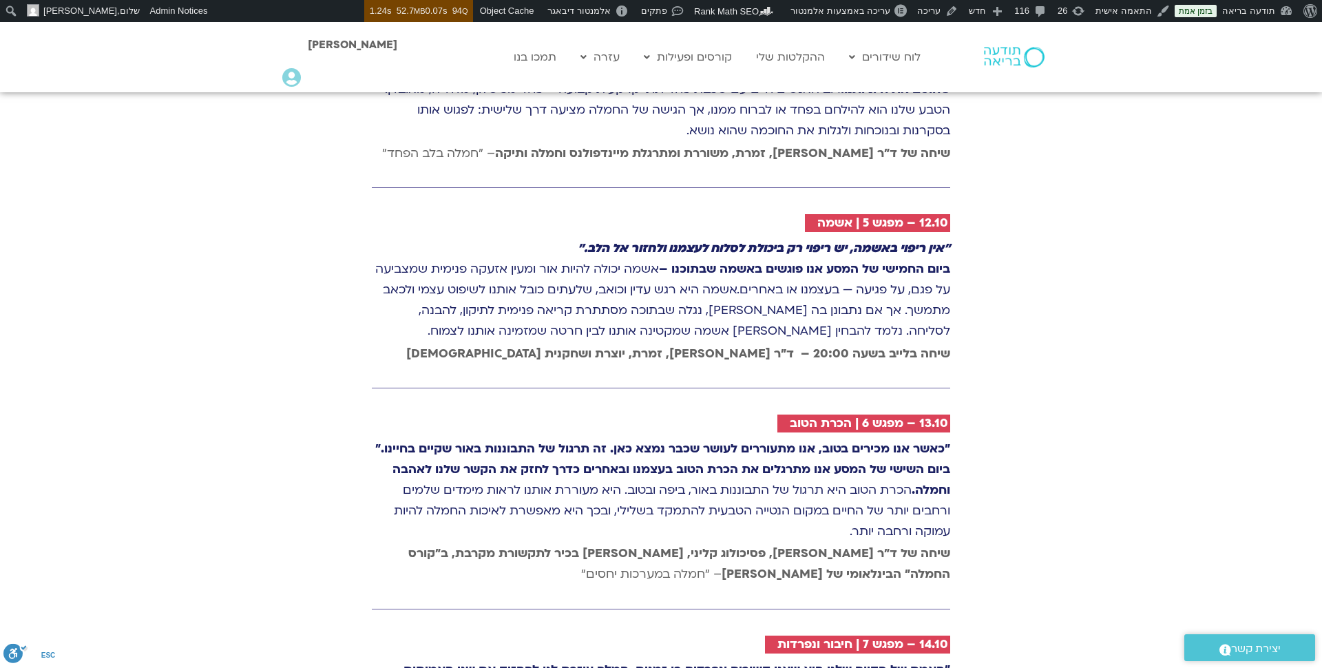
scroll to position [2894, 0]
